Goal: Task Accomplishment & Management: Manage account settings

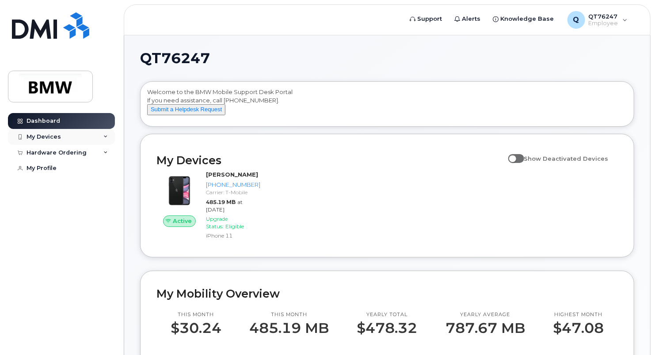
click at [95, 131] on div "My Devices" at bounding box center [61, 137] width 107 height 16
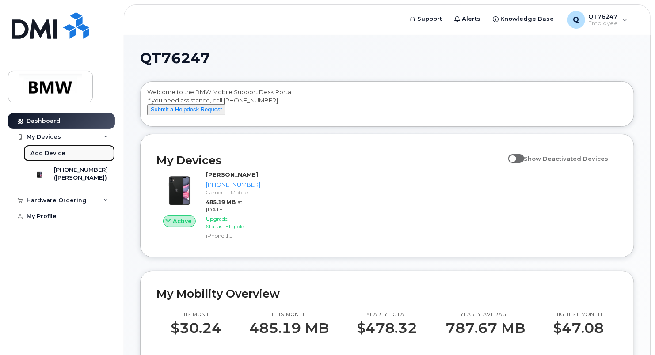
click at [70, 151] on link "Add Device" at bounding box center [69, 153] width 92 height 17
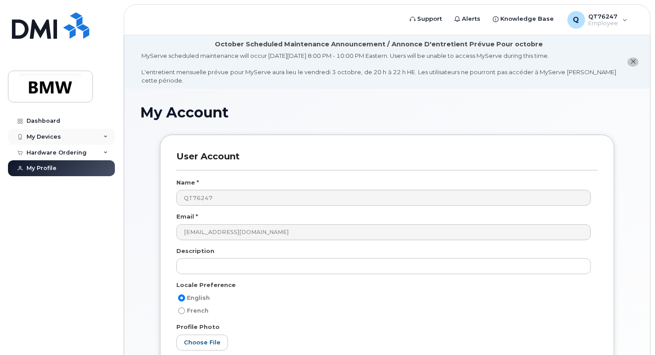
click at [62, 140] on div "My Devices" at bounding box center [61, 137] width 107 height 16
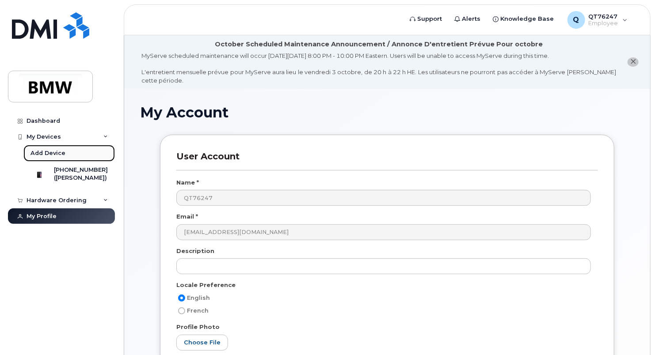
click at [31, 154] on div "Add Device" at bounding box center [48, 153] width 35 height 8
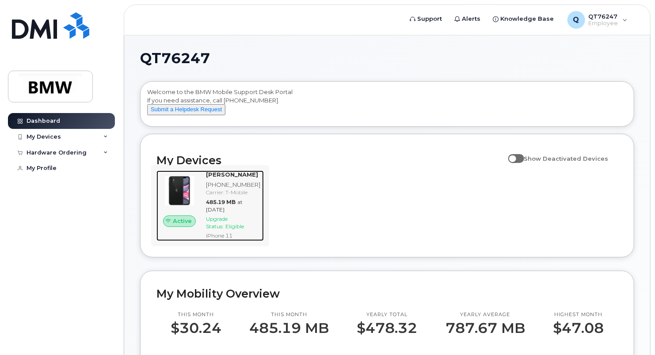
click at [225, 189] on div "[PHONE_NUMBER]" at bounding box center [233, 185] width 54 height 8
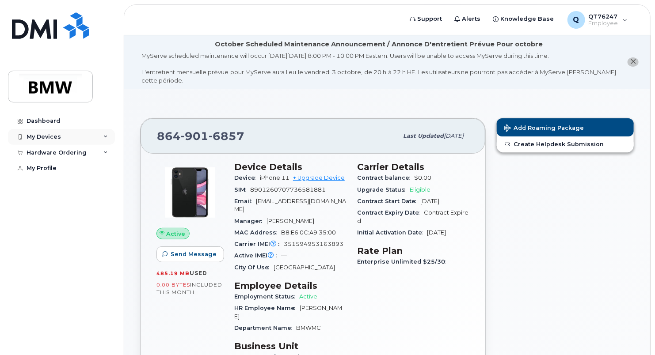
click at [76, 138] on div "My Devices" at bounding box center [61, 137] width 107 height 16
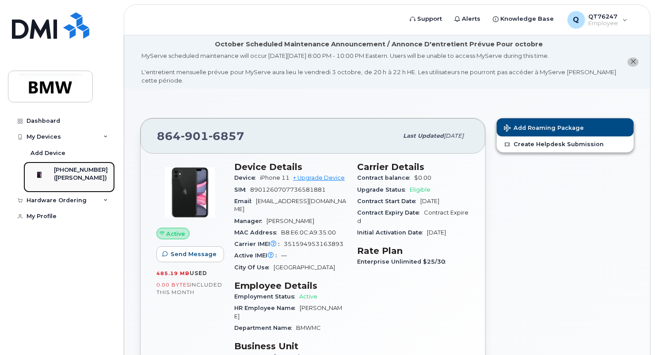
click at [84, 174] on div "([PERSON_NAME])" at bounding box center [81, 178] width 54 height 8
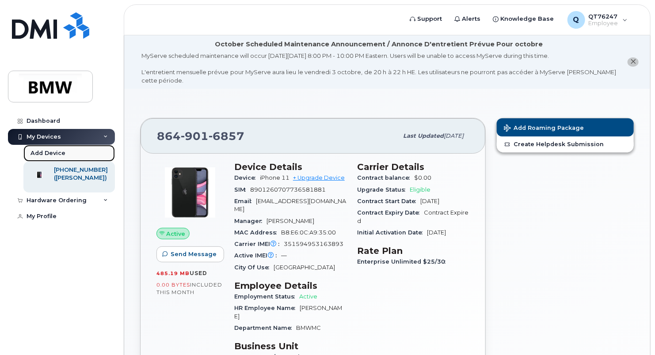
click at [47, 154] on div "Add Device" at bounding box center [48, 153] width 35 height 8
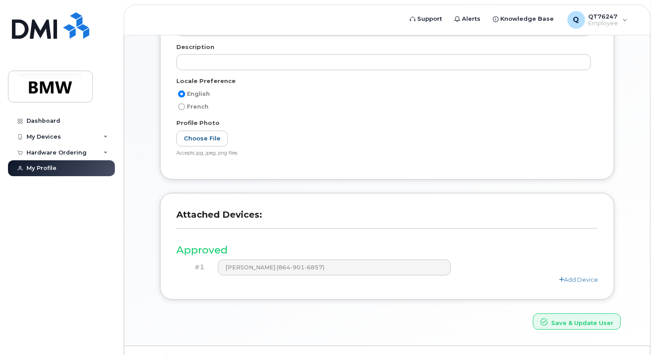
scroll to position [222, 0]
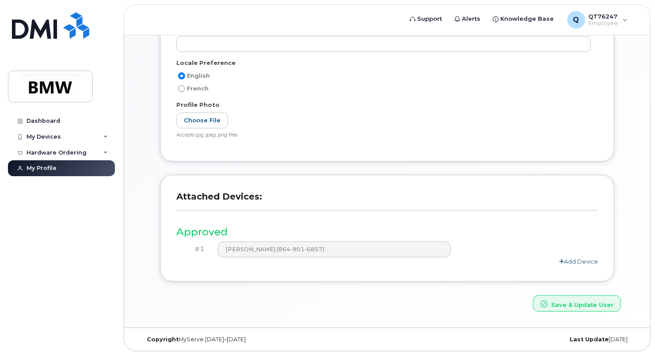
click at [586, 259] on link "Add Device" at bounding box center [578, 261] width 39 height 7
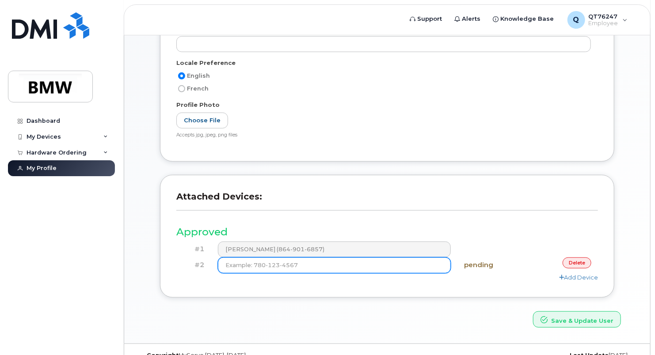
click at [413, 271] on input at bounding box center [334, 266] width 233 height 16
type input "(864) 901-6857"
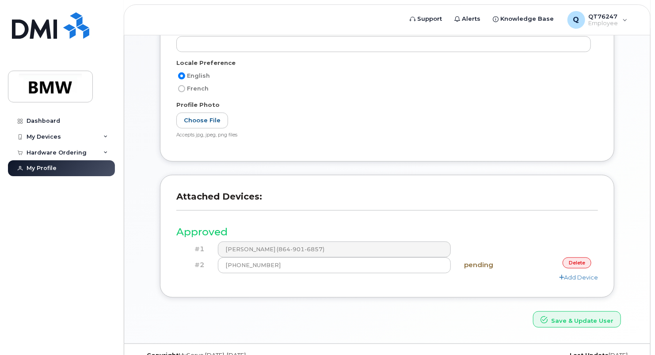
click at [485, 267] on h4 "pending" at bounding box center [492, 266] width 57 height 8
click at [576, 262] on link "delete" at bounding box center [577, 263] width 29 height 11
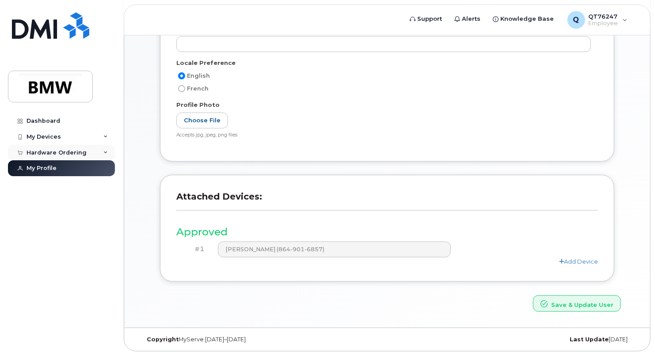
click at [55, 146] on div "Hardware Ordering" at bounding box center [61, 153] width 107 height 16
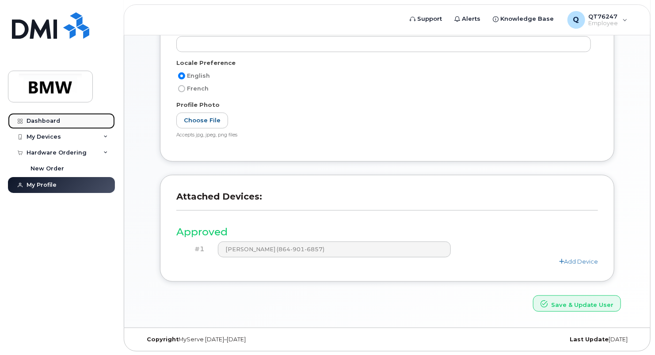
click at [53, 124] on link "Dashboard" at bounding box center [61, 121] width 107 height 16
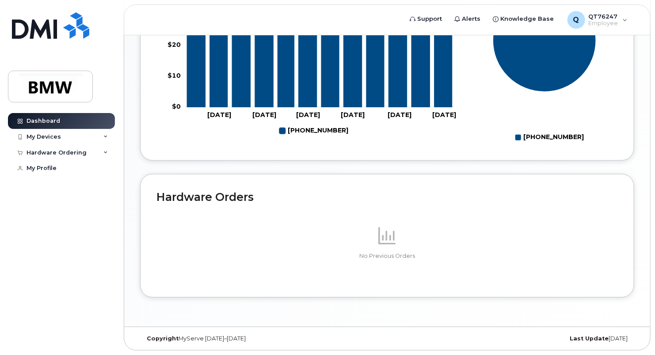
scroll to position [454, 0]
